Goal: Information Seeking & Learning: Learn about a topic

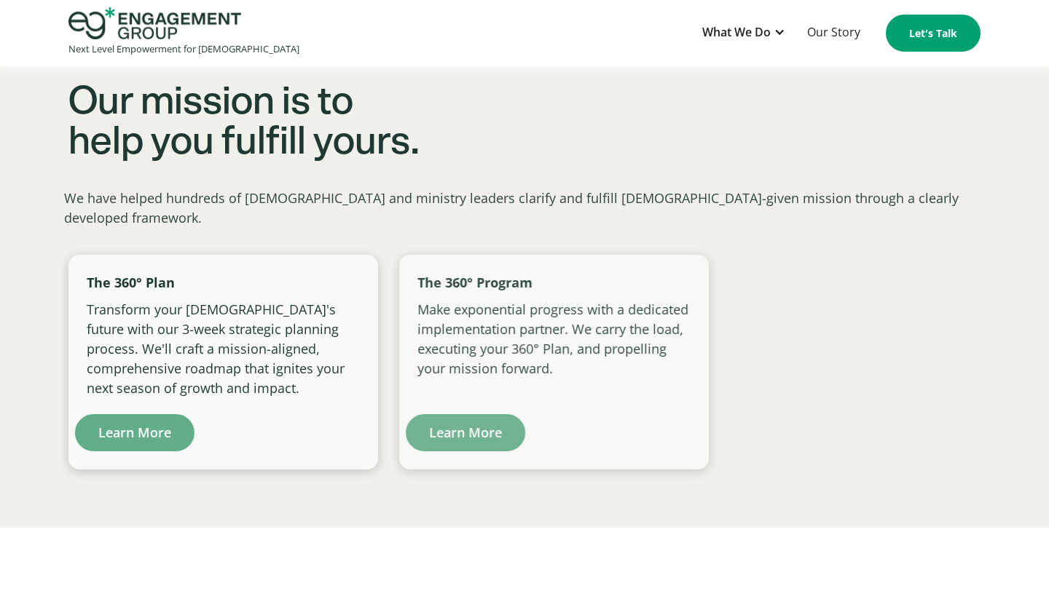
scroll to position [951, 0]
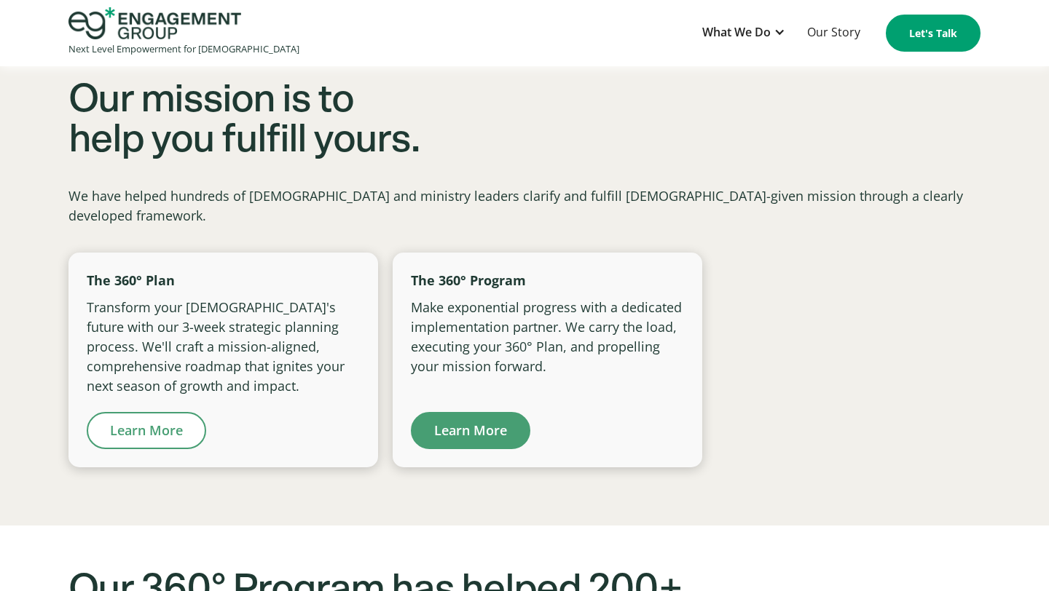
click at [150, 415] on link "Learn More" at bounding box center [146, 430] width 119 height 37
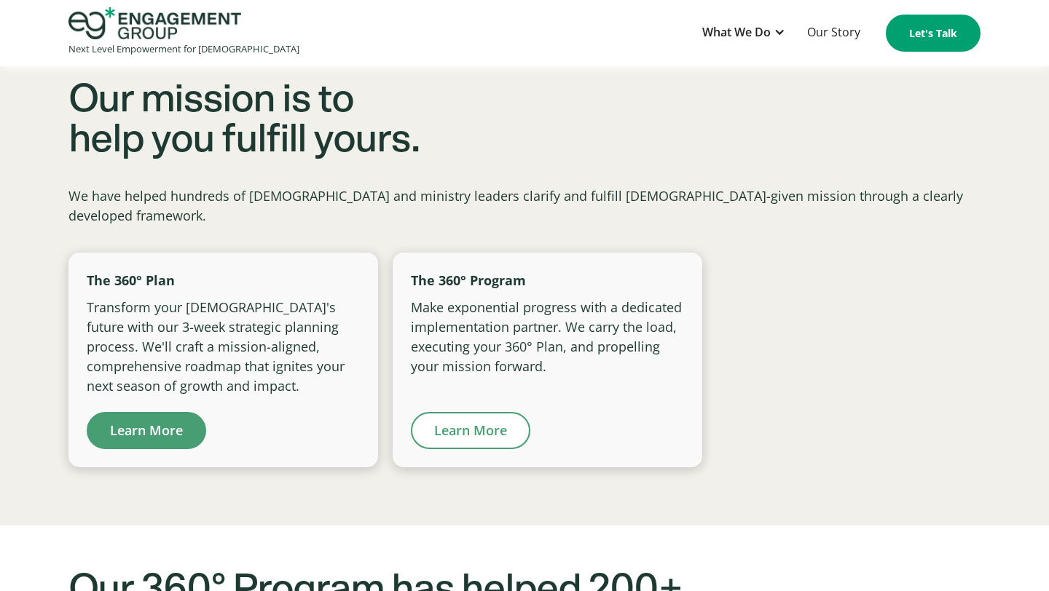
click at [452, 412] on link "Learn More" at bounding box center [470, 430] width 119 height 37
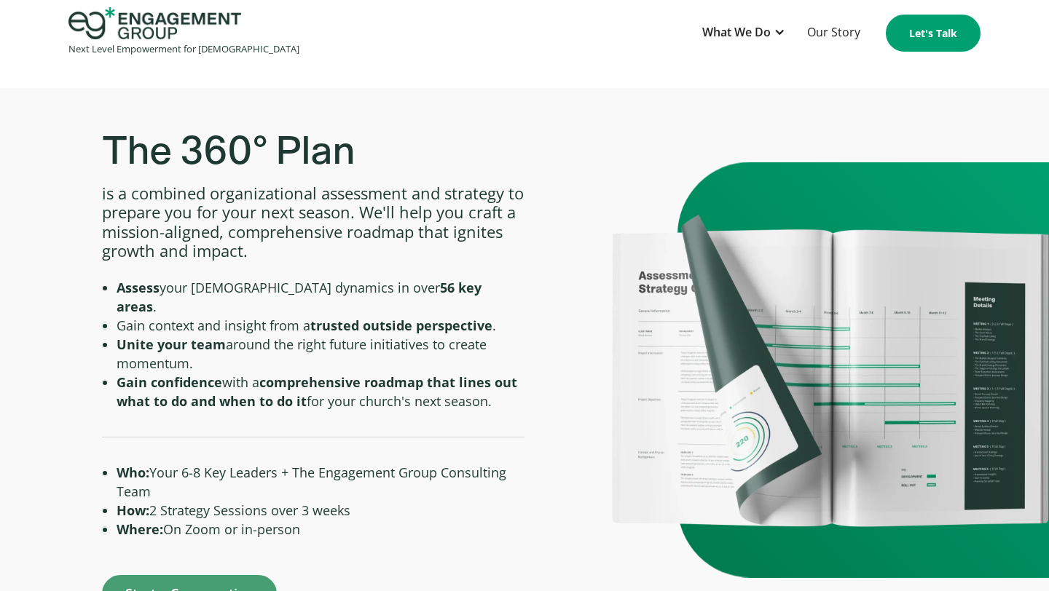
scroll to position [516, 0]
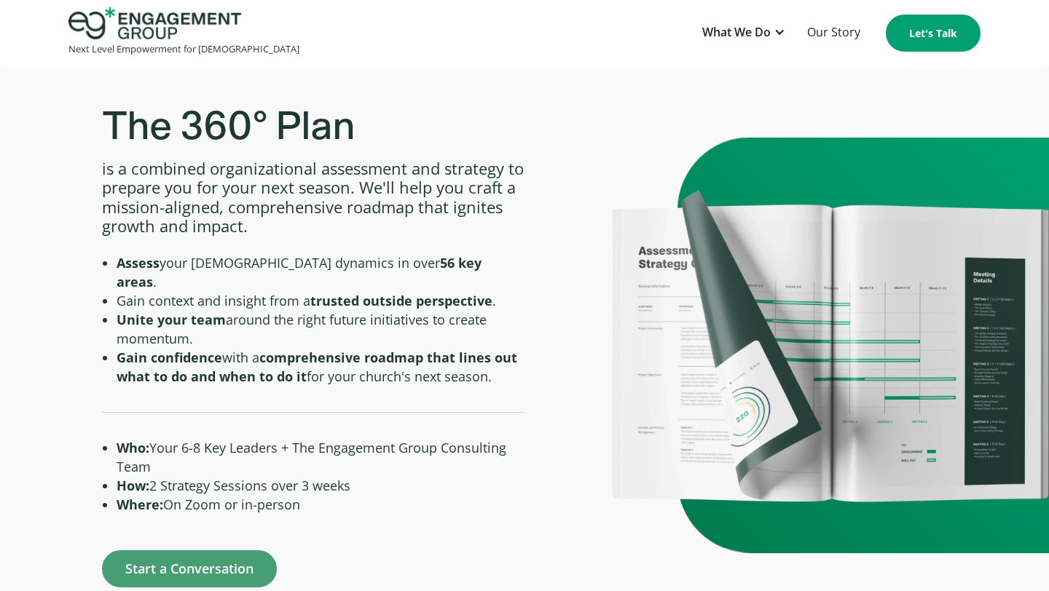
click at [222, 495] on li "Where: On Zoom or in-person" at bounding box center [321, 504] width 408 height 19
click at [221, 476] on li "How: 2 Strategy Sessions over 3 weeks" at bounding box center [321, 485] width 408 height 19
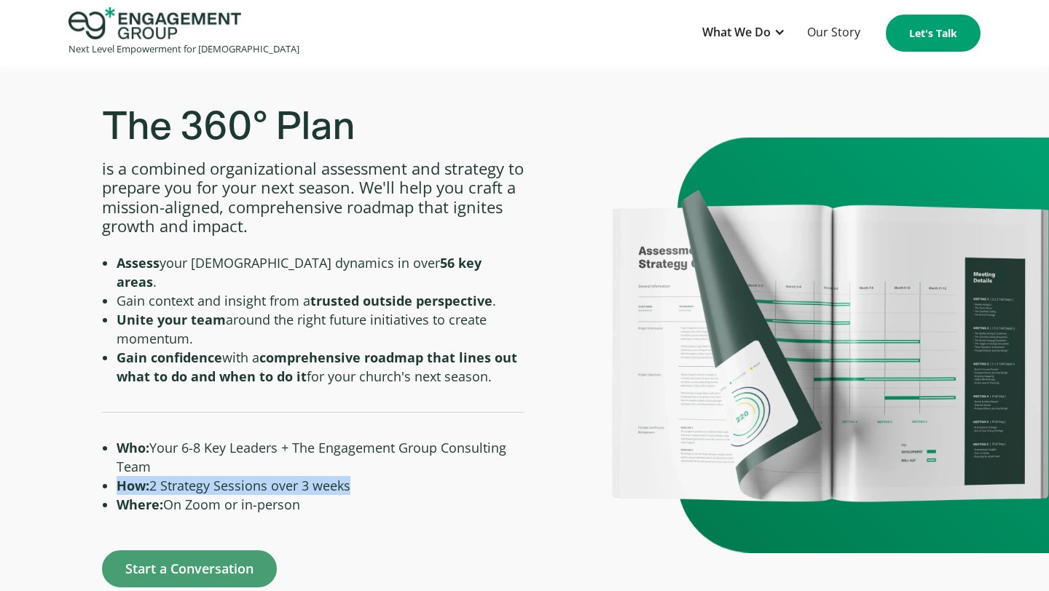
click at [221, 476] on li "How: 2 Strategy Sessions over 3 weeks" at bounding box center [321, 485] width 408 height 19
click at [226, 438] on li "Who: Your 6-8 Key Leaders + The Engagement Group Consulting Team" at bounding box center [321, 457] width 408 height 38
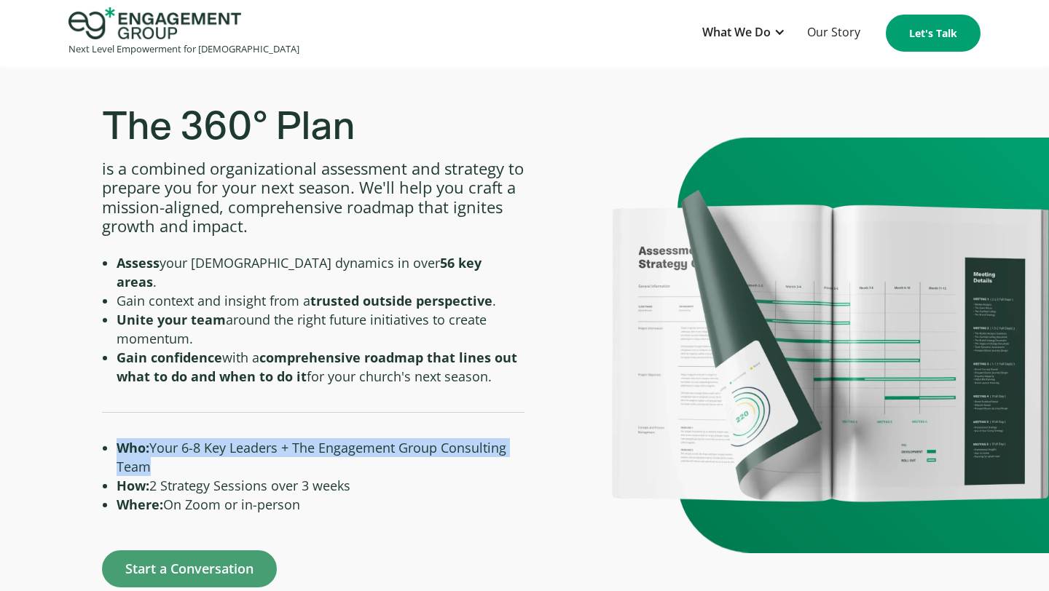
click at [226, 438] on li "Who: Your 6-8 Key Leaders + The Engagement Group Consulting Team" at bounding box center [321, 457] width 408 height 38
click at [208, 439] on li "Who: Your 6-8 Key Leaders + The Engagement Group Consulting Team" at bounding box center [321, 457] width 408 height 38
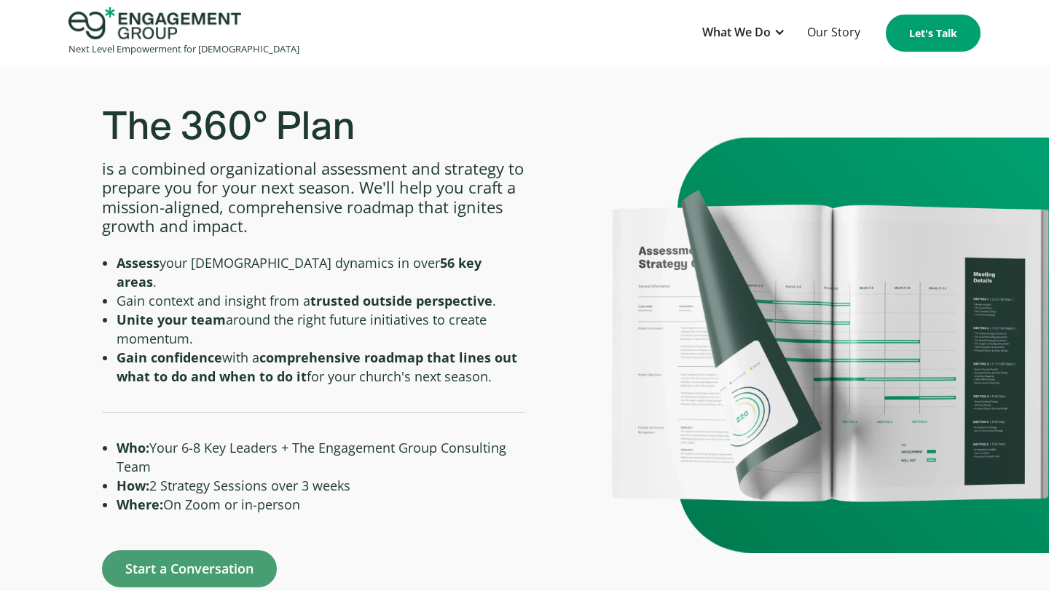
click at [208, 439] on li "Who: Your 6-8 Key Leaders + The Engagement Group Consulting Team" at bounding box center [321, 457] width 408 height 38
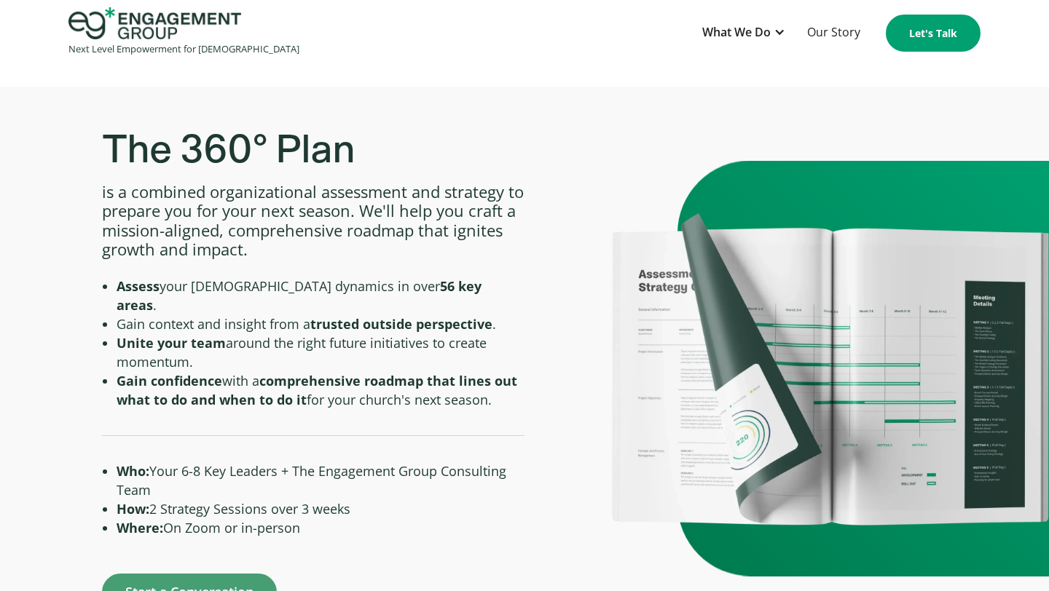
scroll to position [495, 0]
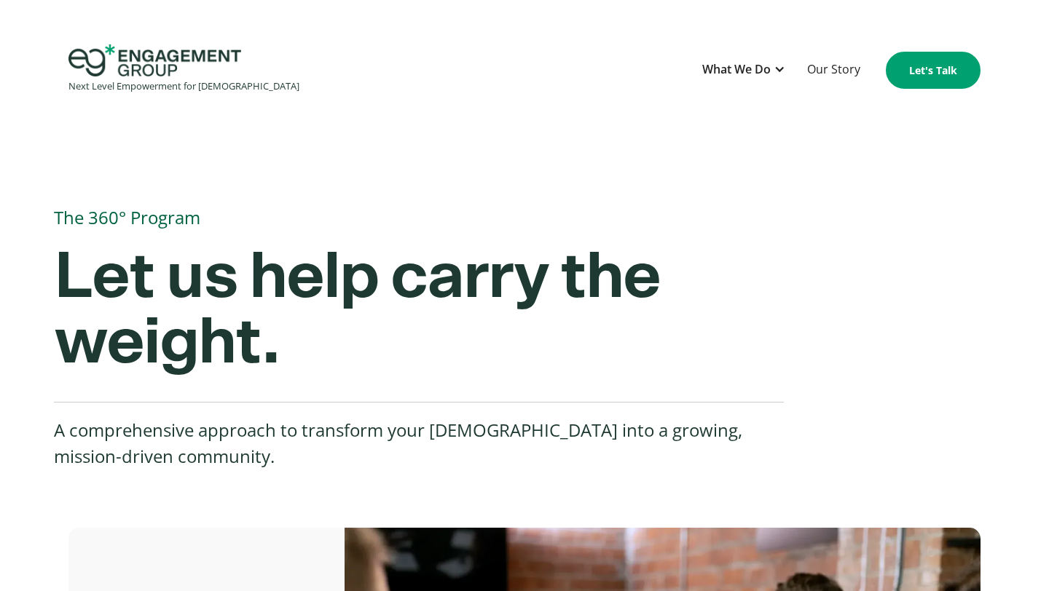
scroll to position [1, 0]
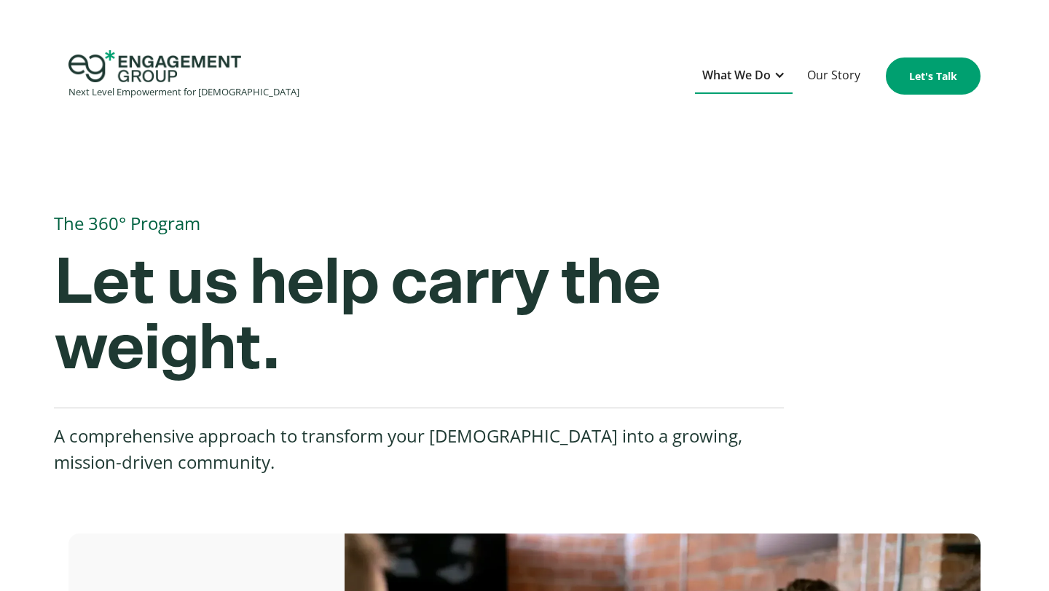
click at [776, 64] on div "What We Do" at bounding box center [744, 76] width 98 height 36
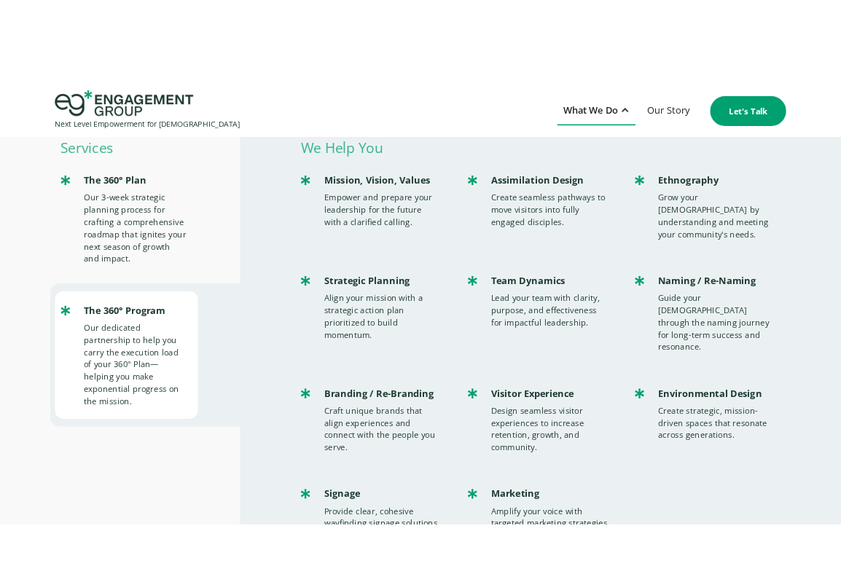
scroll to position [39, 0]
